Goal: Information Seeking & Learning: Learn about a topic

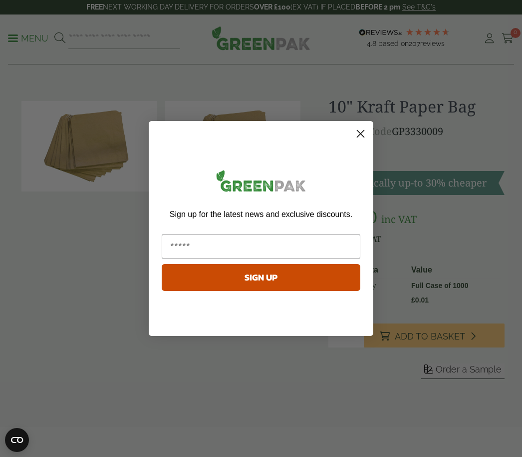
click at [364, 139] on circle "Close dialog" at bounding box center [361, 133] width 16 height 16
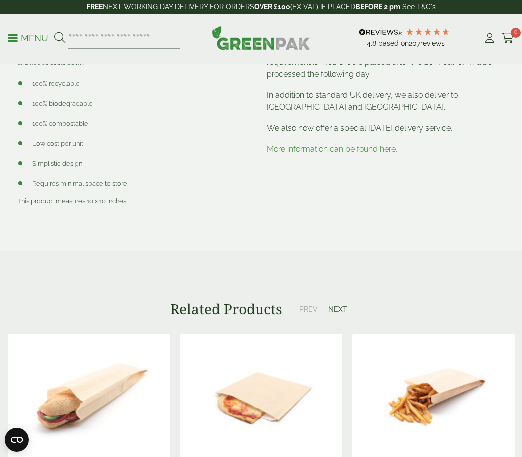
scroll to position [453, 0]
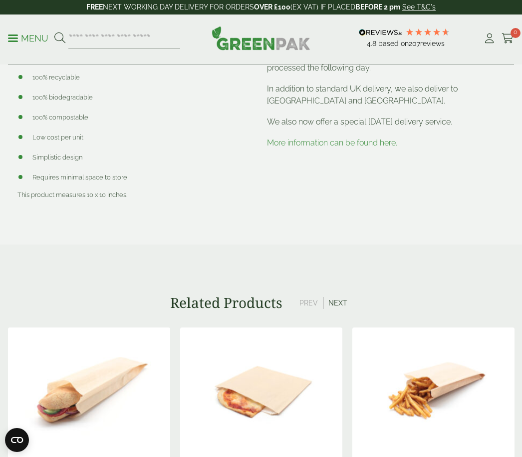
click at [340, 299] on button "Next" at bounding box center [338, 303] width 29 height 12
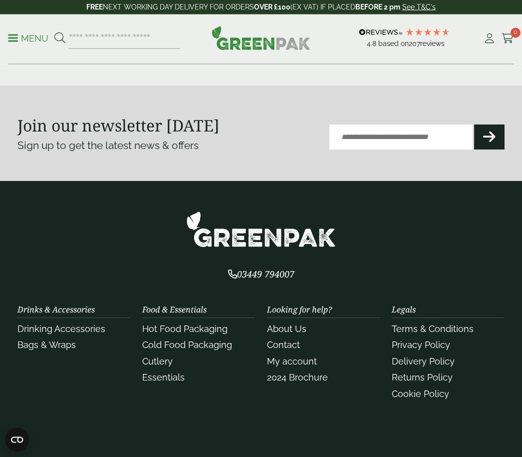
scroll to position [1113, 0]
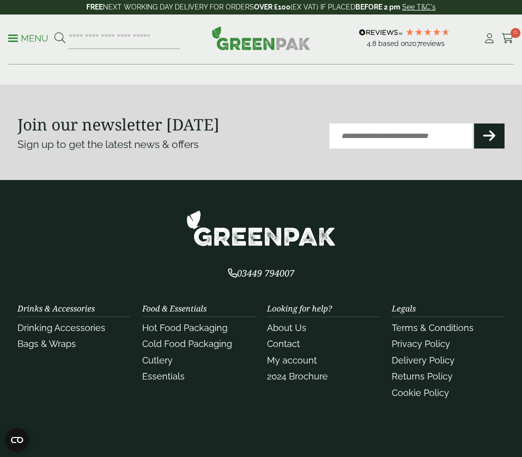
click at [50, 345] on link "Bags & Wraps" at bounding box center [46, 343] width 58 height 10
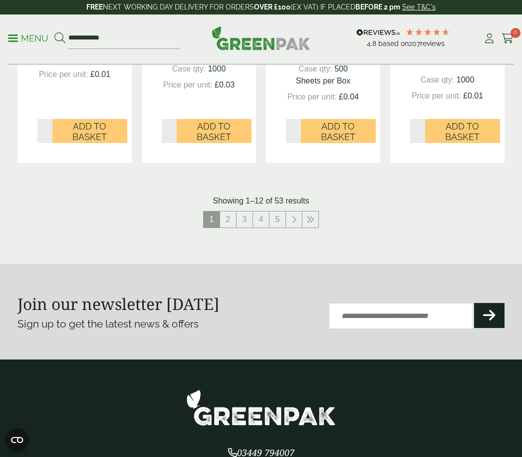
scroll to position [1192, 0]
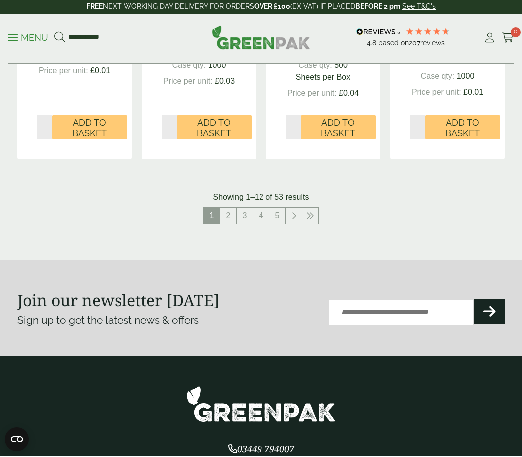
click at [299, 210] on link at bounding box center [294, 216] width 16 height 16
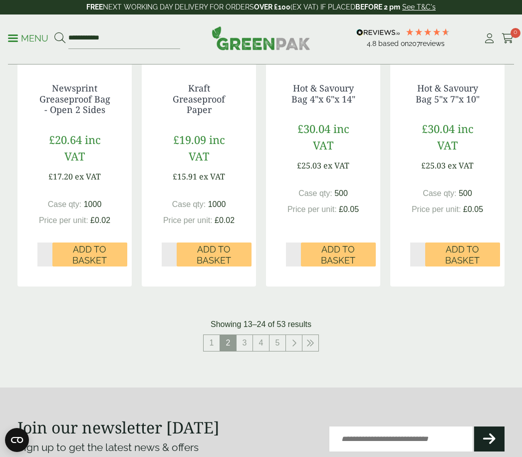
scroll to position [1058, 0]
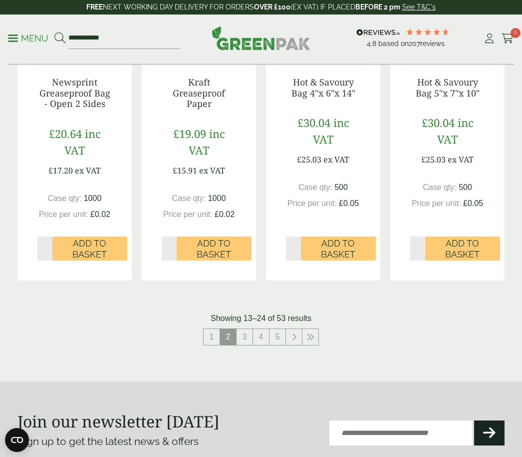
click at [245, 333] on link "3" at bounding box center [245, 337] width 16 height 16
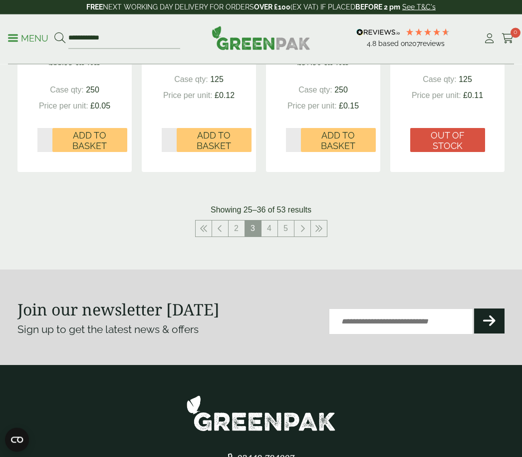
scroll to position [1156, 0]
click at [272, 226] on link "4" at bounding box center [270, 228] width 16 height 16
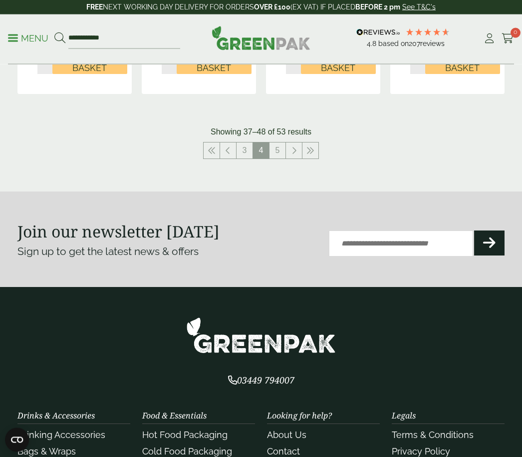
scroll to position [1231, 0]
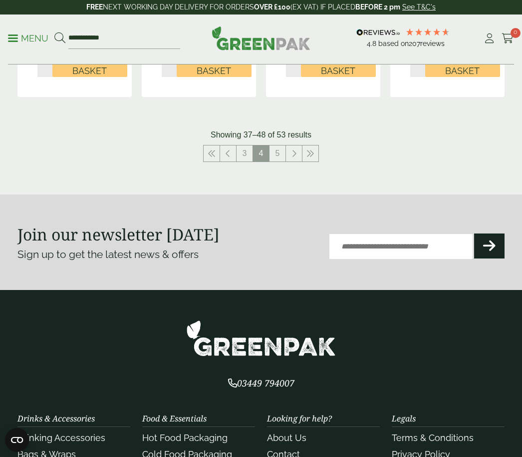
click at [278, 145] on link "5" at bounding box center [278, 153] width 16 height 16
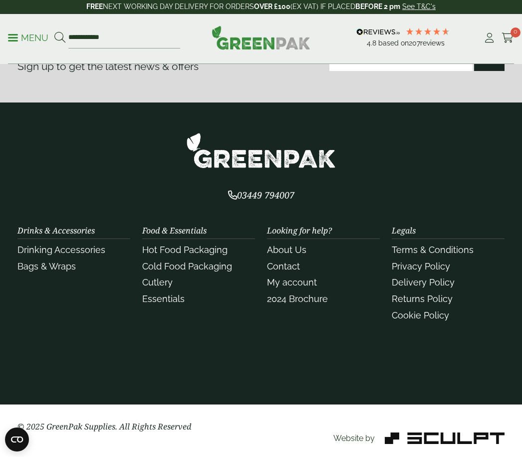
scroll to position [1105, 0]
